Goal: Transaction & Acquisition: Purchase product/service

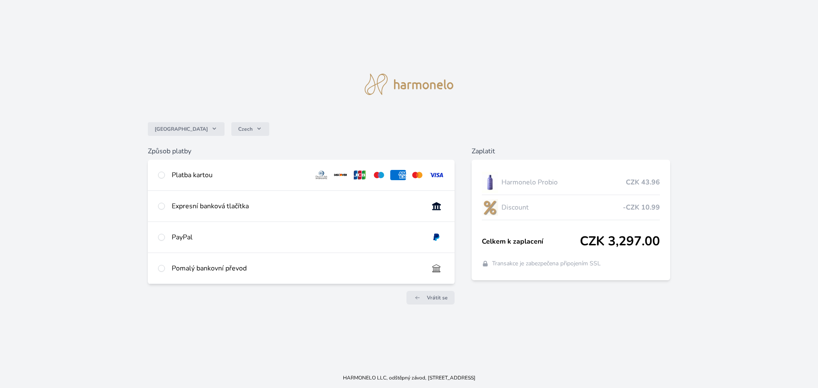
click at [167, 207] on div "Expresní banková tlačítka" at bounding box center [301, 206] width 307 height 31
radio input "true"
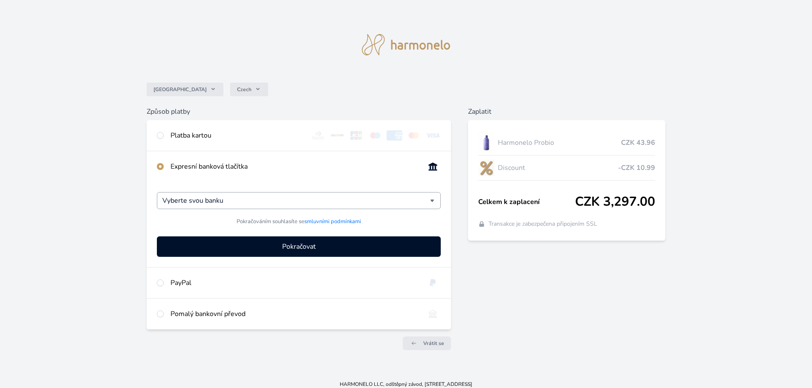
click at [432, 204] on div "Vyberte svou banku" at bounding box center [299, 200] width 284 height 17
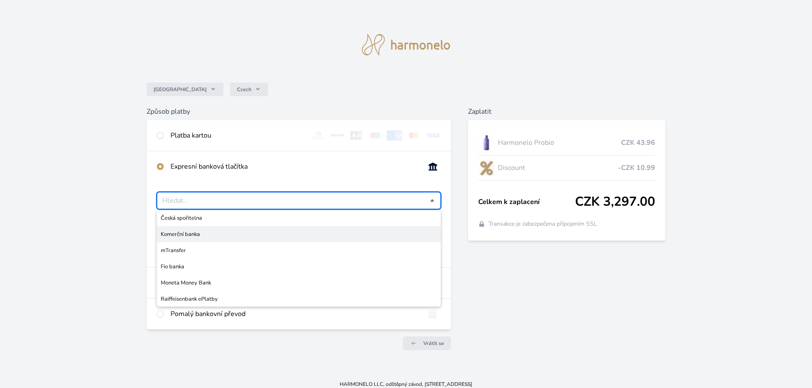
click at [214, 235] on span "Komerční banka" at bounding box center [299, 234] width 276 height 9
type input "Komerční banka"
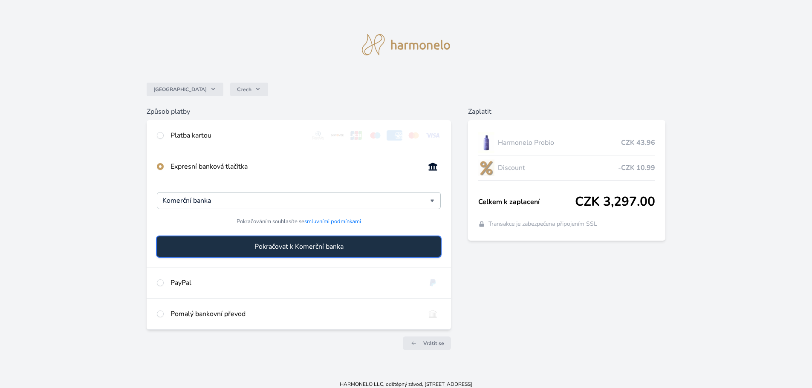
click at [316, 249] on span "Pokračovat k Komerční banka" at bounding box center [298, 247] width 89 height 10
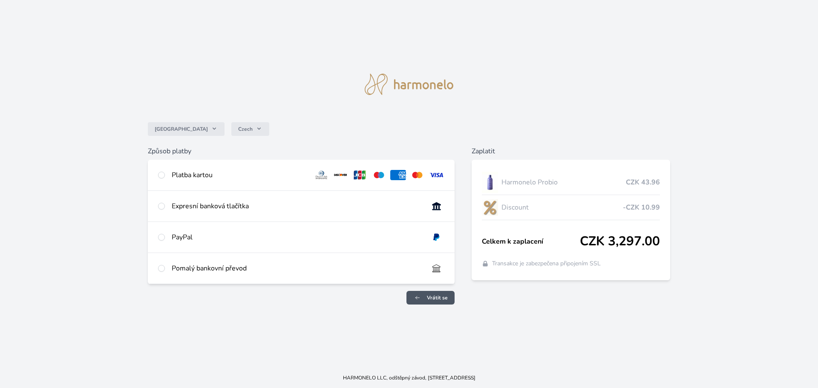
click at [439, 296] on span "Vrátit se" at bounding box center [437, 297] width 21 height 7
